Goal: Communication & Community: Answer question/provide support

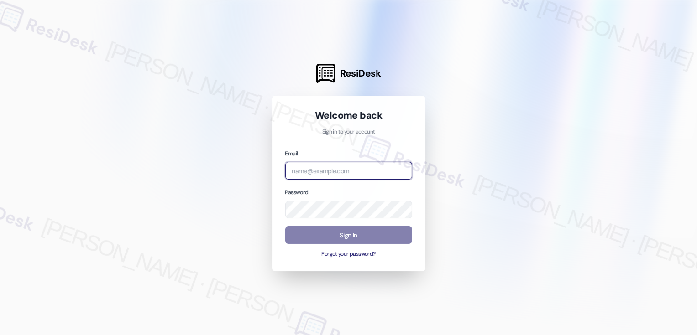
click at [316, 175] on input "email" at bounding box center [348, 171] width 127 height 18
type input "[EMAIL_ADDRESS][PERSON_NAME][PERSON_NAME][DOMAIN_NAME]"
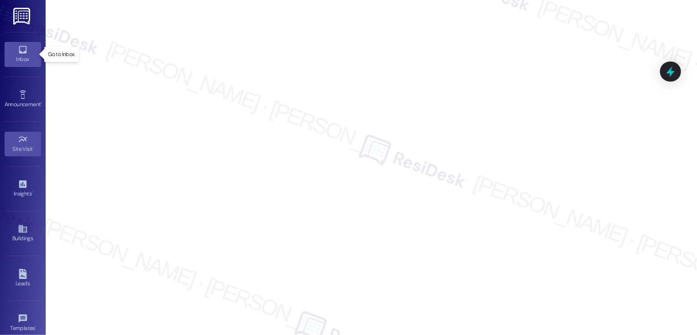
click at [12, 52] on link "Inbox" at bounding box center [23, 54] width 37 height 25
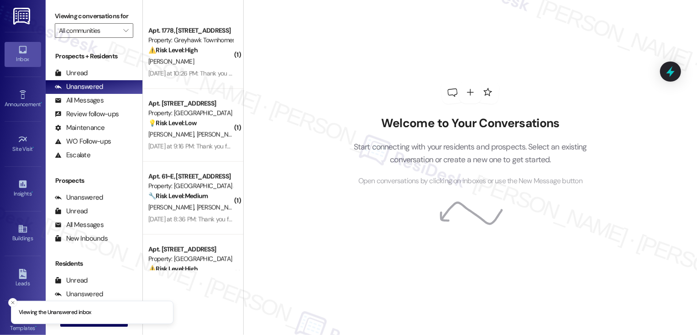
scroll to position [970, 0]
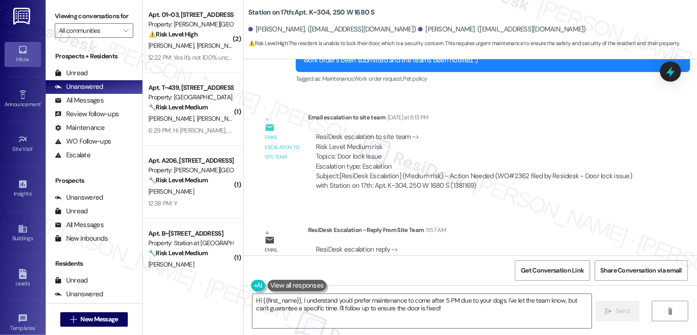
scroll to position [2664, 0]
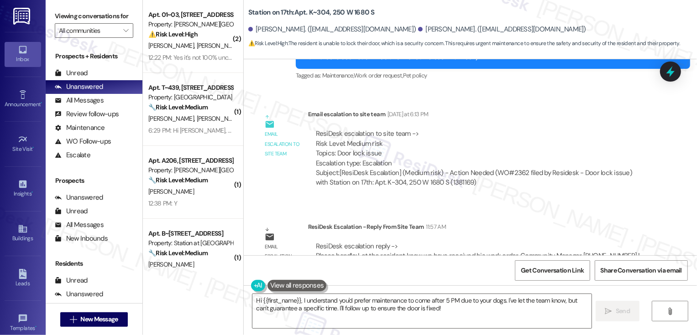
click at [317, 10] on b "Station on 17th: Apt. K~304, 250 W 1680 S" at bounding box center [311, 13] width 126 height 10
copy b "304"
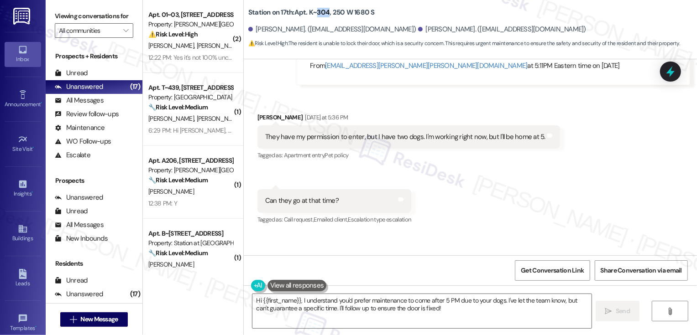
scroll to position [2414, 0]
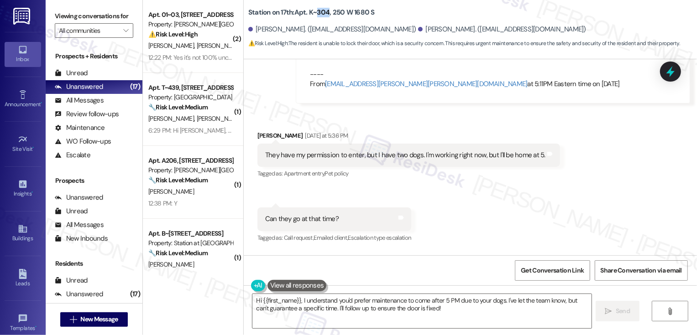
click at [257, 131] on div "[PERSON_NAME] [DATE] at 5:36 PM" at bounding box center [408, 137] width 303 height 13
copy div "[PERSON_NAME]"
click at [363, 309] on textarea "Hi {{first_name}}, I understand you'd prefer maintenance to come after 5 PM due…" at bounding box center [421, 311] width 339 height 34
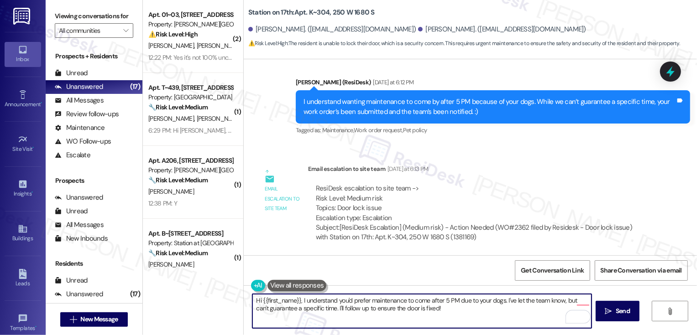
scroll to position [2664, 0]
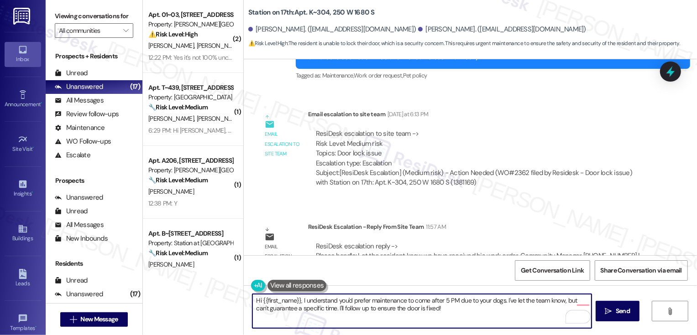
click at [376, 305] on textarea "Hi {{first_name}}, I understand you'd prefer maintenance to come after 5 PM due…" at bounding box center [421, 311] width 339 height 34
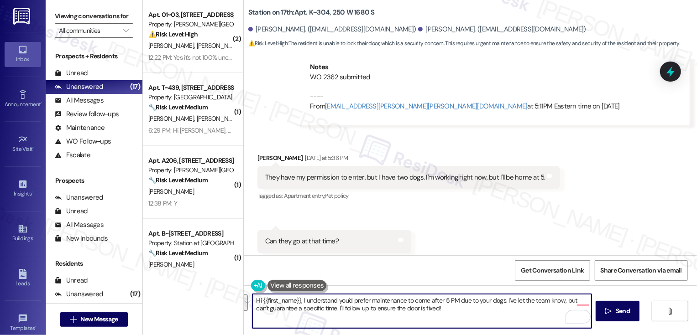
scroll to position [2365, 0]
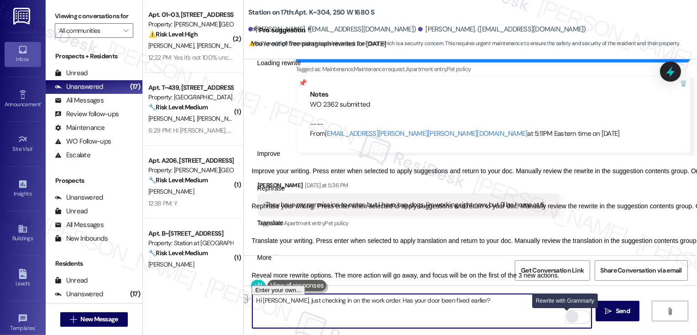
click at [567, 315] on div "Rewrite with Grammarly" at bounding box center [572, 317] width 10 height 10
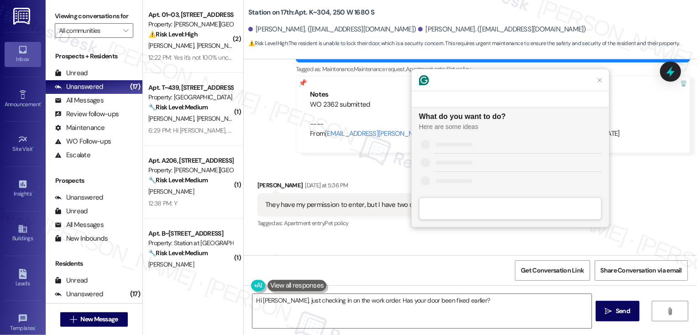
scroll to position [0, 0]
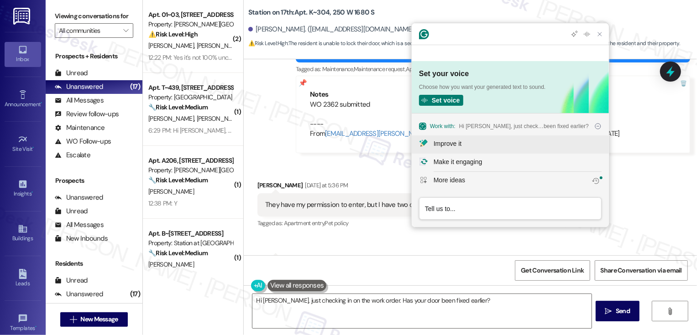
click at [461, 144] on div "Improve it" at bounding box center [448, 144] width 28 height 10
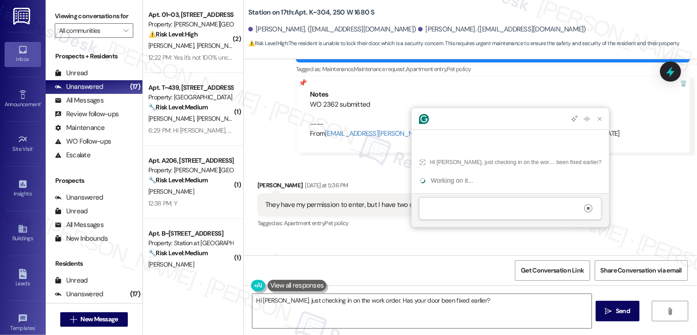
click at [463, 130] on div at bounding box center [510, 119] width 197 height 22
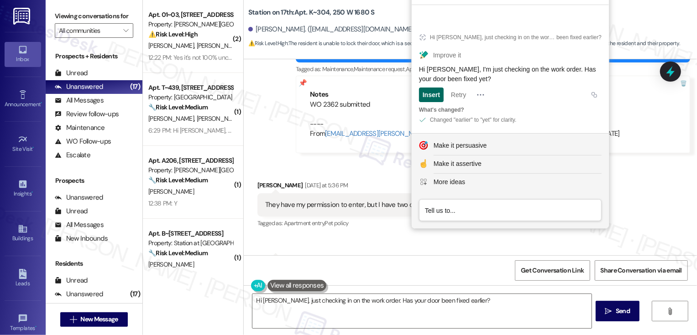
click at [431, 94] on div "Insert" at bounding box center [431, 95] width 17 height 15
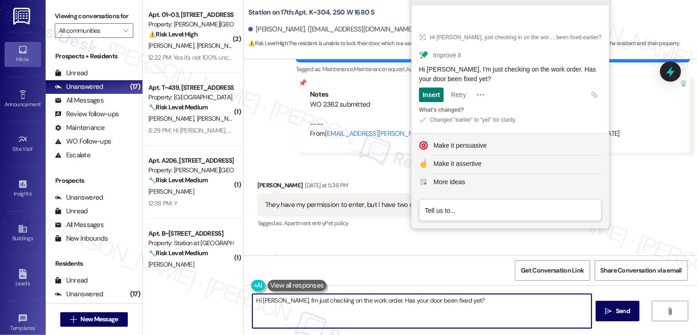
type textarea "Hi [PERSON_NAME], I'm just checking on the work order. Has your door been fixed…"
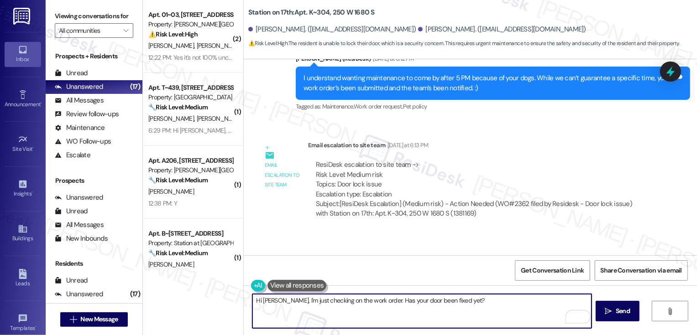
scroll to position [2664, 0]
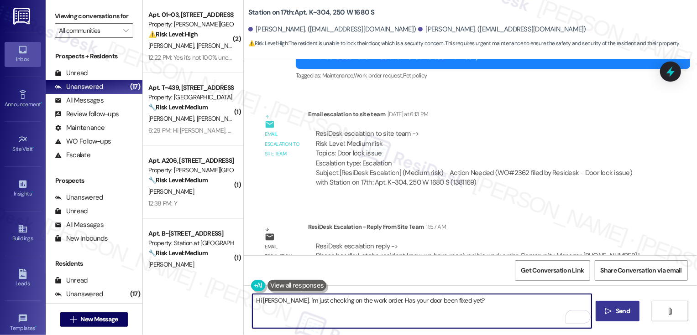
click at [617, 314] on span "Send" at bounding box center [623, 312] width 14 height 10
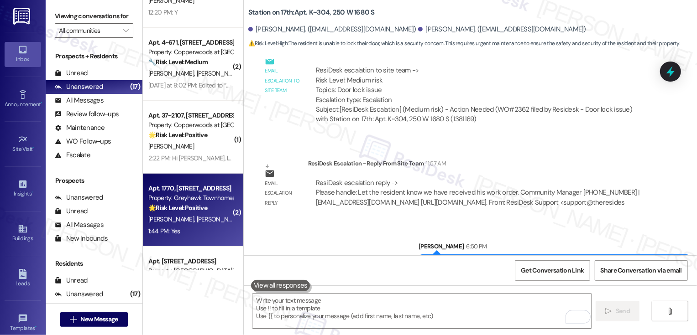
scroll to position [315, 0]
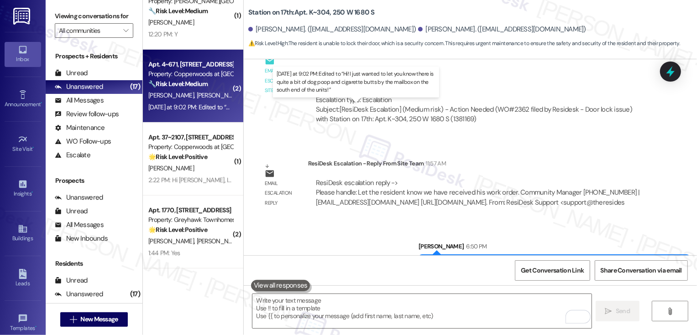
click at [195, 108] on div "[DATE] at 9:02 PM: Edited to “Hi! I just wanted to let you know there is quite …" at bounding box center [358, 107] width 420 height 8
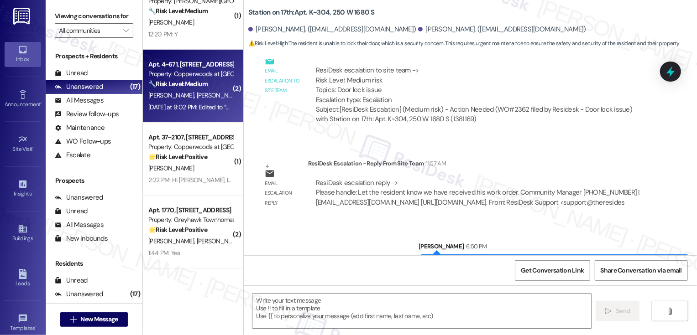
click at [195, 108] on div "[DATE] at 9:02 PM: Edited to “Hi! I just wanted to let you know there is quite …" at bounding box center [358, 107] width 420 height 8
type textarea "Fetching suggested responses. Please feel free to read through the conversation…"
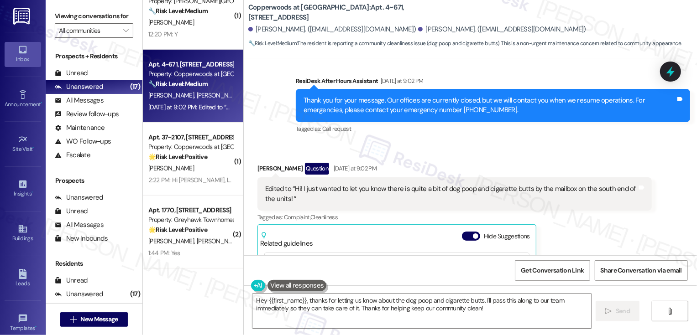
scroll to position [297, 0]
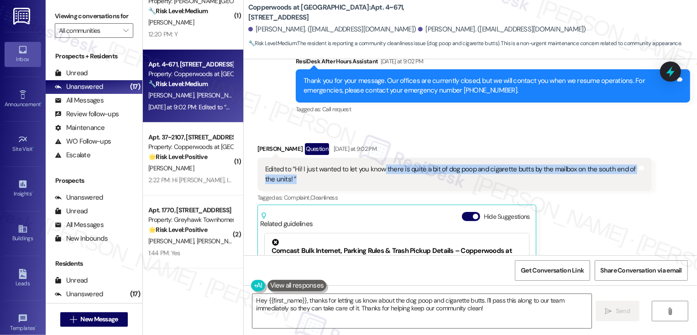
drag, startPoint x: 378, startPoint y: 170, endPoint x: 382, endPoint y: 175, distance: 6.2
click at [382, 175] on div "Edited to “Hi! I just wanted to let you know there is quite a bit of dog poop a…" at bounding box center [451, 175] width 372 height 20
copy div "there is quite a bit of dog poop and cigarette butts by the mailbox on the sout…"
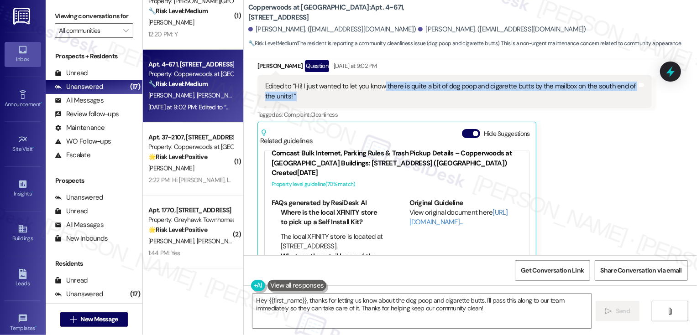
scroll to position [414, 0]
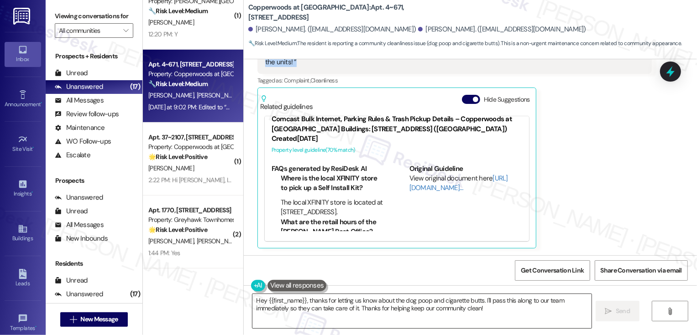
click at [287, 301] on textarea "Hey {{first_name}}, thanks for letting us know about the dog poop and cigarette…" at bounding box center [421, 311] width 339 height 34
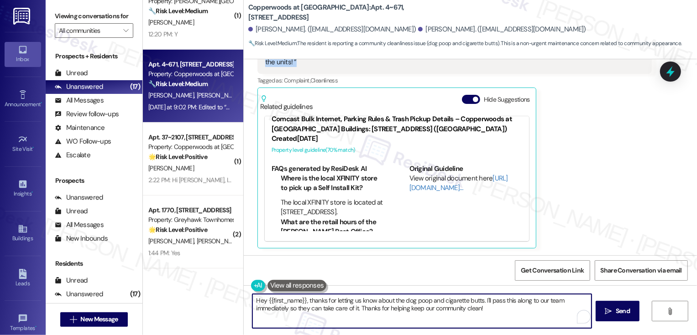
click at [287, 301] on textarea "Hey {{first_name}}, thanks for letting us know about the dog poop and cigarette…" at bounding box center [421, 311] width 339 height 34
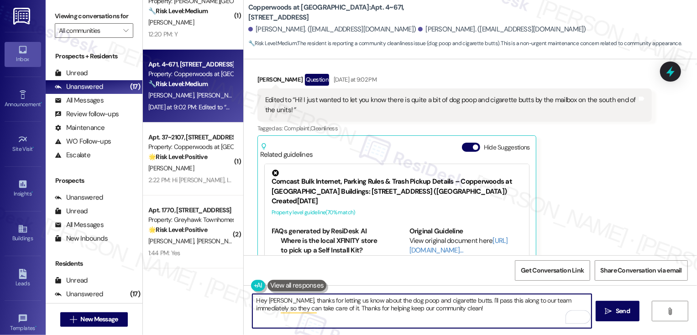
scroll to position [363, 0]
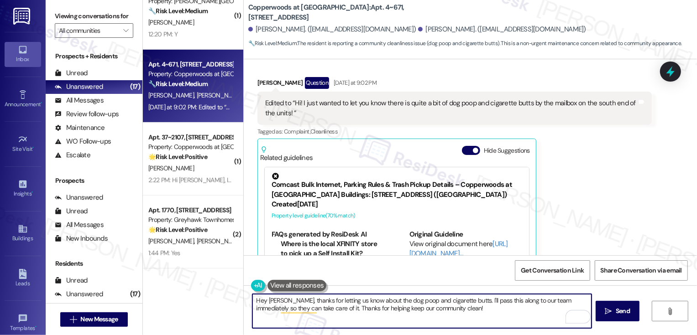
click at [550, 301] on textarea "Hey [PERSON_NAME], thanks for letting us know about the dog poop and cigarette …" at bounding box center [421, 311] width 339 height 34
type textarea "Hey [PERSON_NAME], thanks for letting us know about the dog poop and cigarette …"
click at [620, 317] on button " Send" at bounding box center [618, 311] width 44 height 21
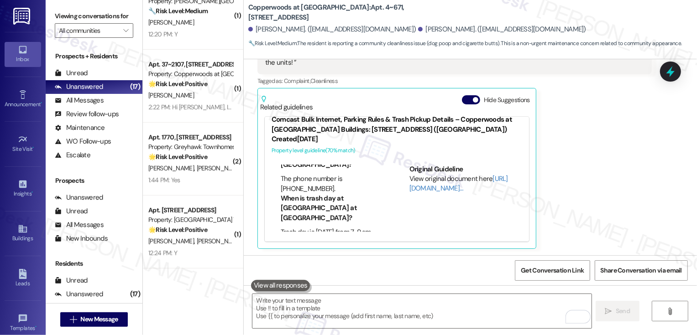
scroll to position [487, 0]
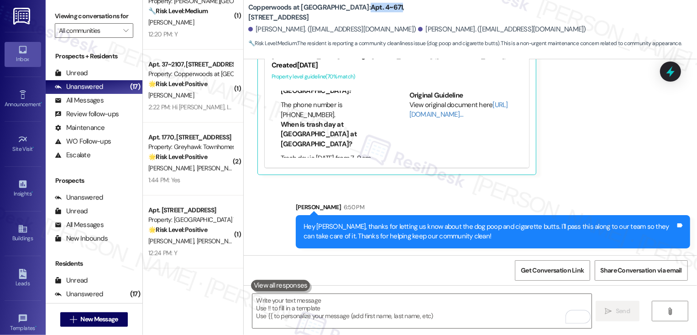
drag, startPoint x: 327, startPoint y: 13, endPoint x: 357, endPoint y: 14, distance: 30.1
click at [357, 15] on b "Copperwoods at [GEOGRAPHIC_DATA]: Apt. 4~671, [STREET_ADDRESS]" at bounding box center [339, 13] width 183 height 20
copy b "Apt. 4~671"
click at [586, 127] on div "[PERSON_NAME] Question [DATE] at 9:02 PM Edited to “Hi! I just wanted to let yo…" at bounding box center [454, 64] width 394 height 223
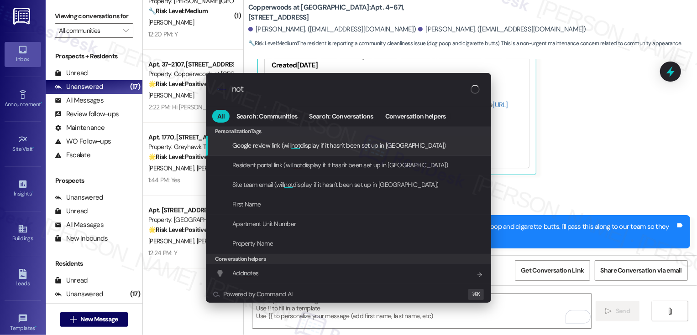
type input "note"
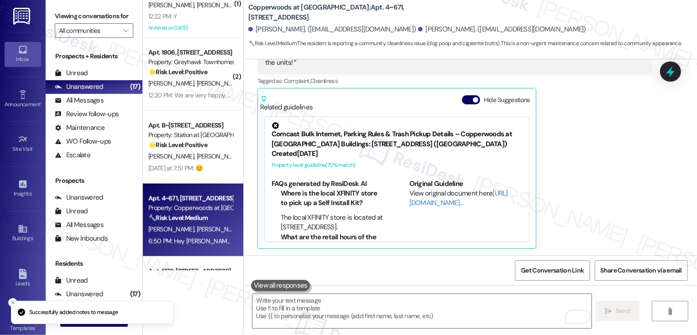
scroll to position [621, 0]
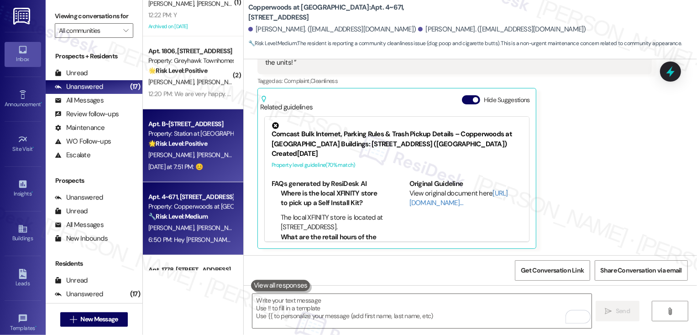
click at [204, 157] on div "[PERSON_NAME] [PERSON_NAME]" at bounding box center [190, 155] width 86 height 11
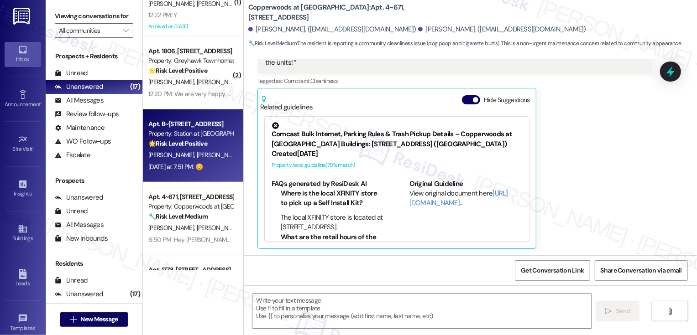
click at [204, 157] on div "[PERSON_NAME] [PERSON_NAME]" at bounding box center [190, 155] width 86 height 11
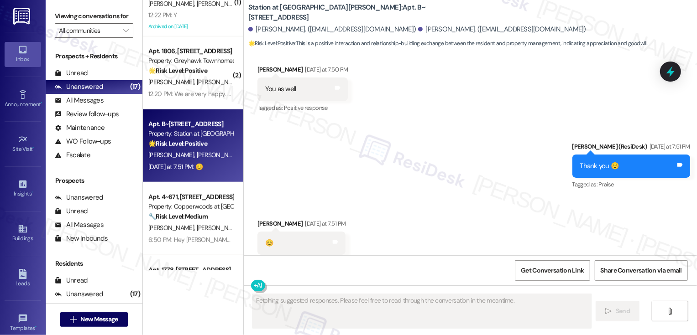
scroll to position [2181, 0]
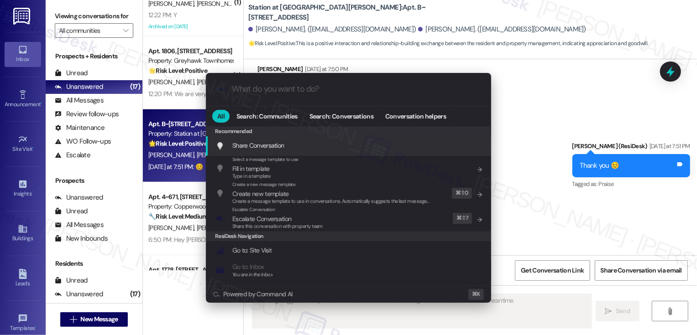
type textarea "Updating..."
type input "a"
type textarea "Hi"
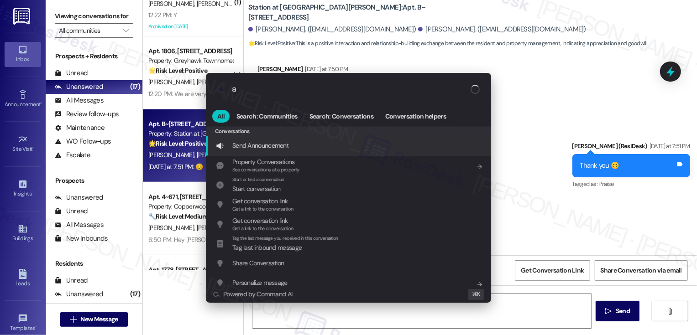
type input "ar"
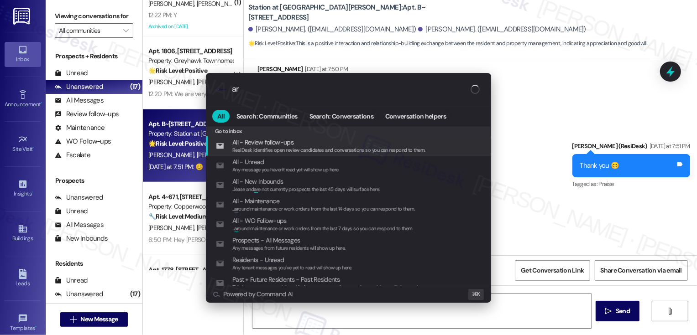
type textarea "Hi {{first_name}}"
type input "arc"
type textarea "Hi {{first_name}},"
type input "archi"
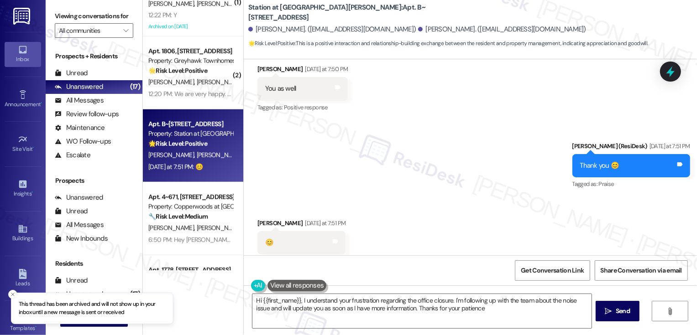
type textarea "Hi {{first_name}}, I understand your frustration regarding the office closure. …"
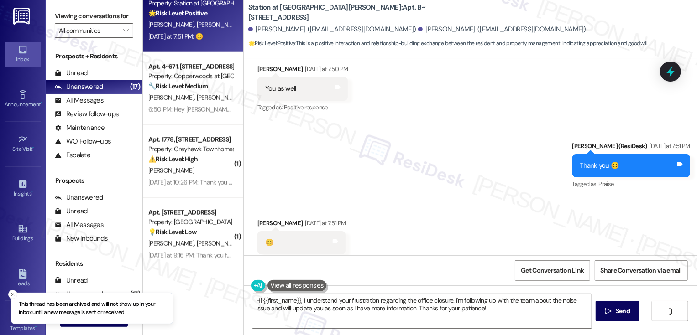
scroll to position [752, 0]
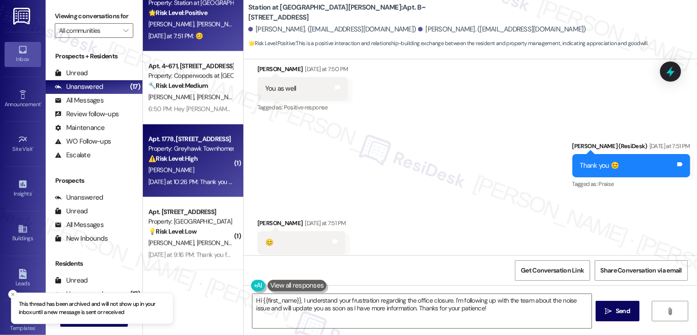
click at [204, 174] on div "[PERSON_NAME]" at bounding box center [190, 170] width 86 height 11
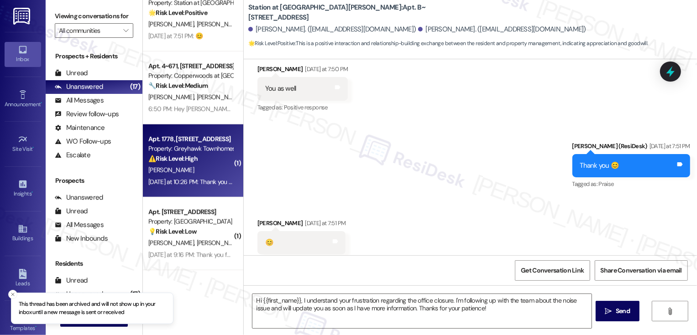
click at [204, 174] on div "[PERSON_NAME]" at bounding box center [190, 170] width 86 height 11
type textarea "Fetching suggested responses. Please feel free to read through the conversation…"
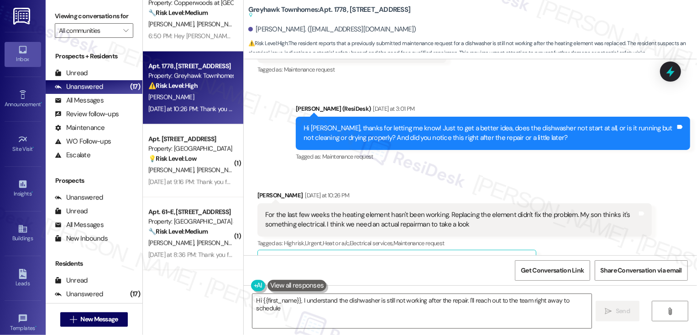
scroll to position [1455, 0]
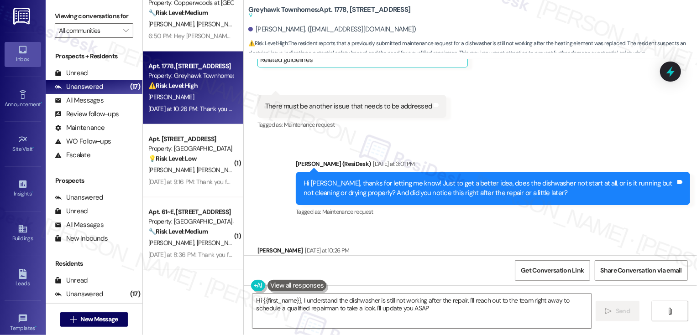
type textarea "Hi {{first_name}}, I understand the dishwasher is still not working after the r…"
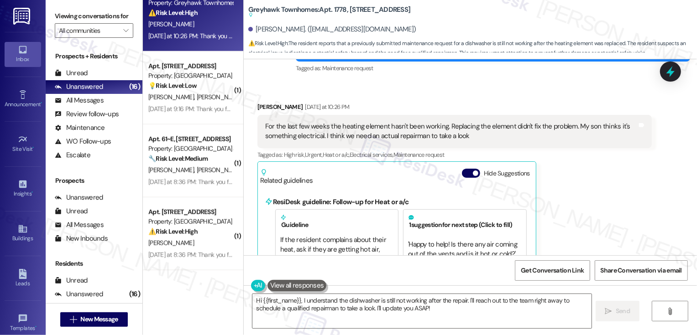
scroll to position [1568, 0]
